Goal: Transaction & Acquisition: Subscribe to service/newsletter

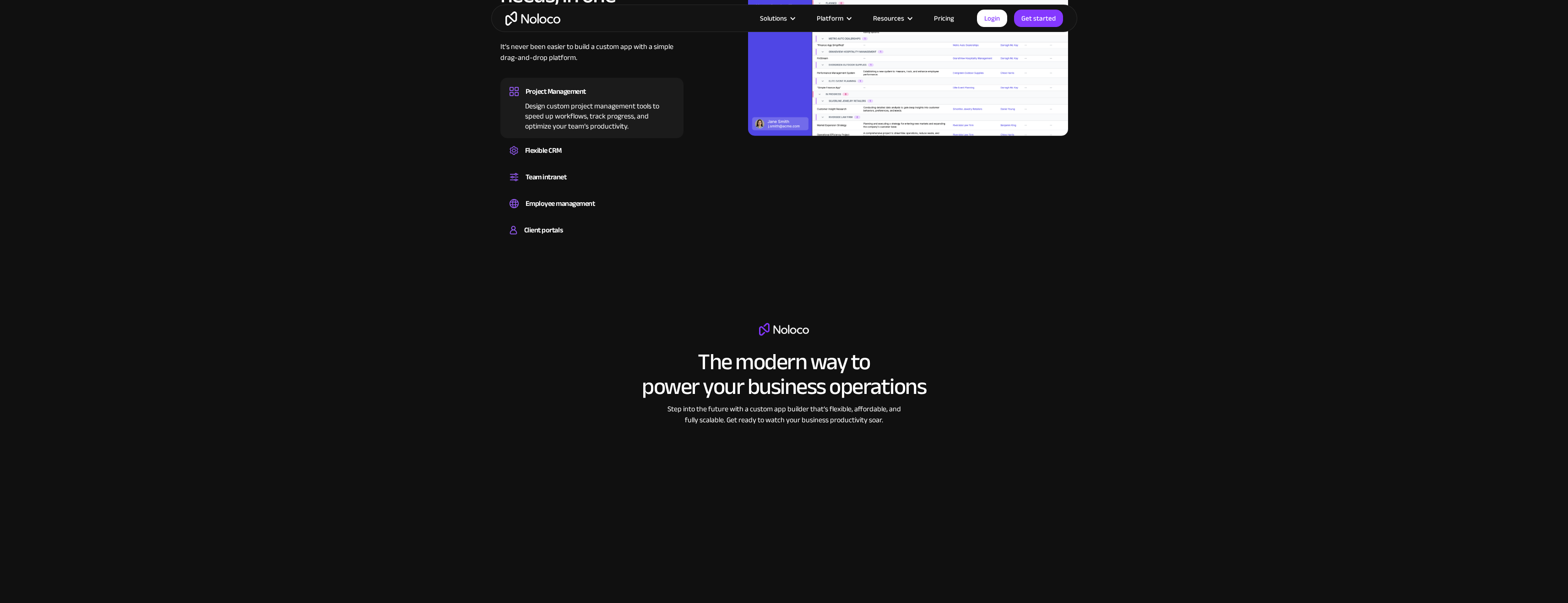
scroll to position [1258, 0]
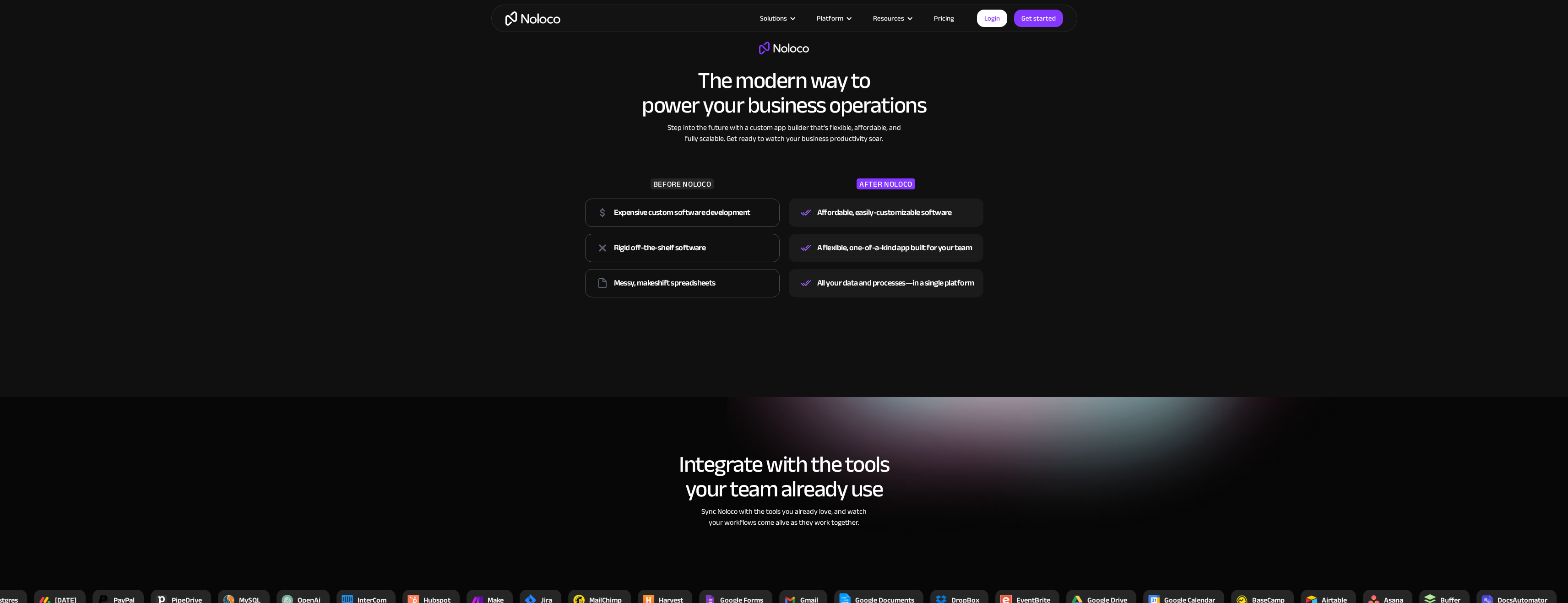
click at [949, 19] on link "Pricing" at bounding box center [944, 18] width 43 height 12
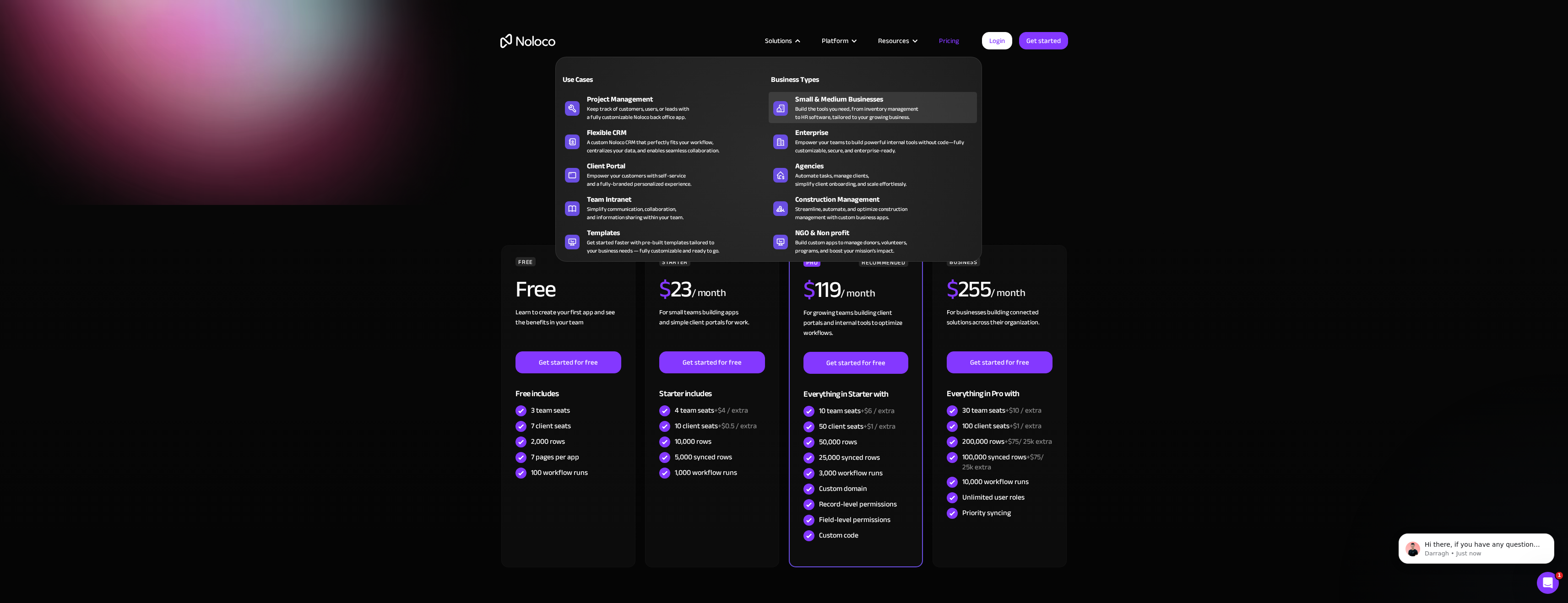
click at [853, 106] on div "Build the tools you need, from inventory management to HR software, tailored to…" at bounding box center [856, 113] width 123 height 16
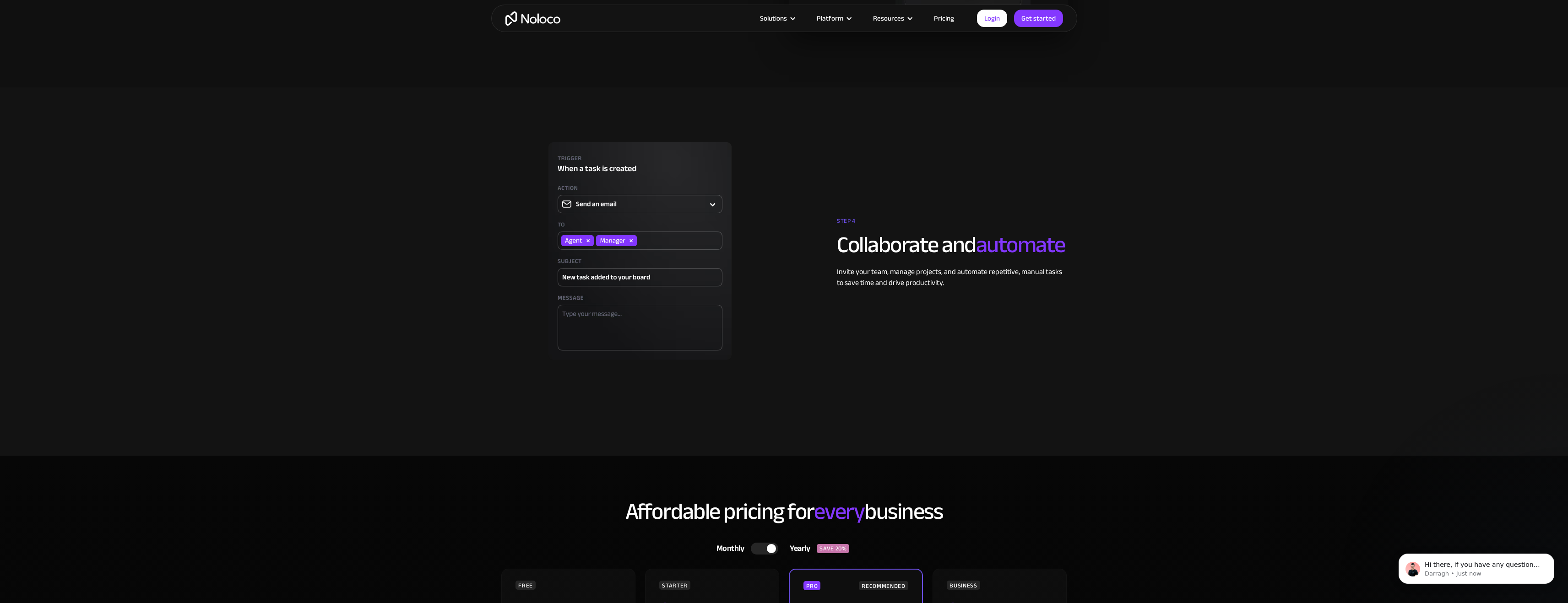
scroll to position [2133, 0]
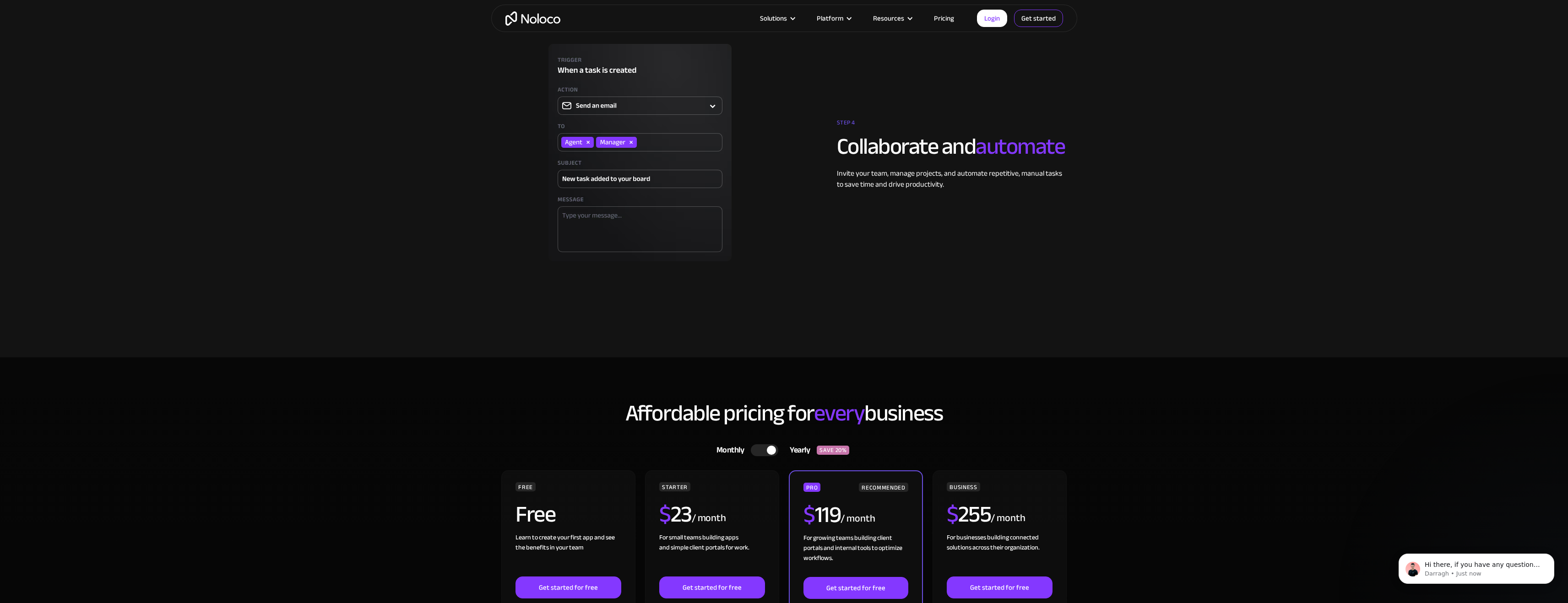
click at [1018, 19] on link "Get started" at bounding box center [1038, 18] width 49 height 18
